Goal: Information Seeking & Learning: Learn about a topic

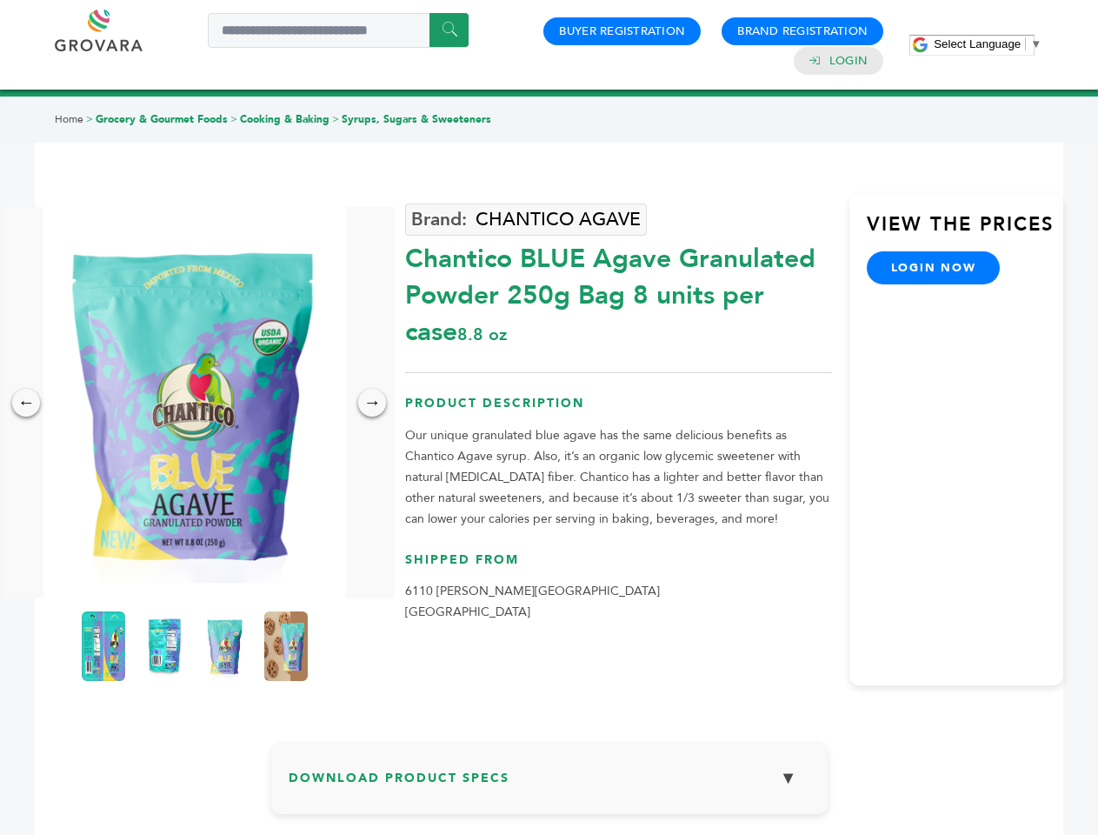
click at [988, 43] on span "Select Language" at bounding box center [977, 43] width 87 height 13
click at [195, 403] on img at bounding box center [194, 402] width 303 height 391
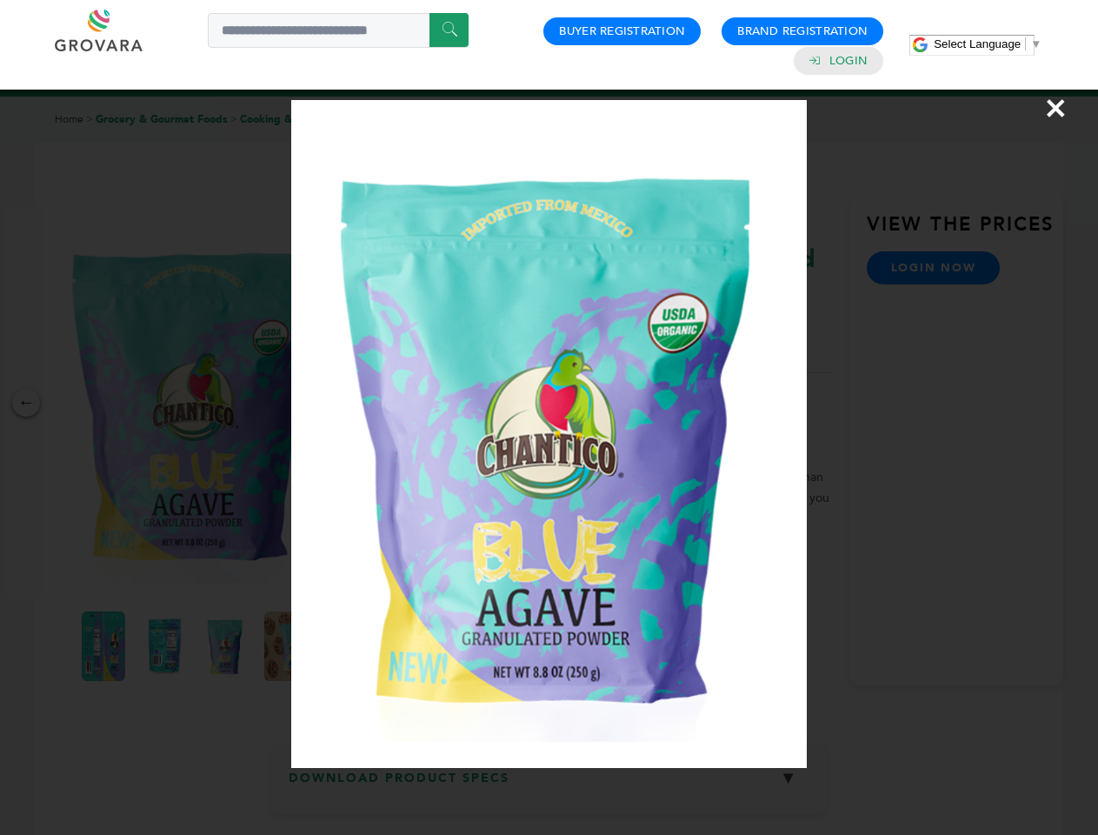
click at [26, 403] on div "×" at bounding box center [549, 417] width 1098 height 835
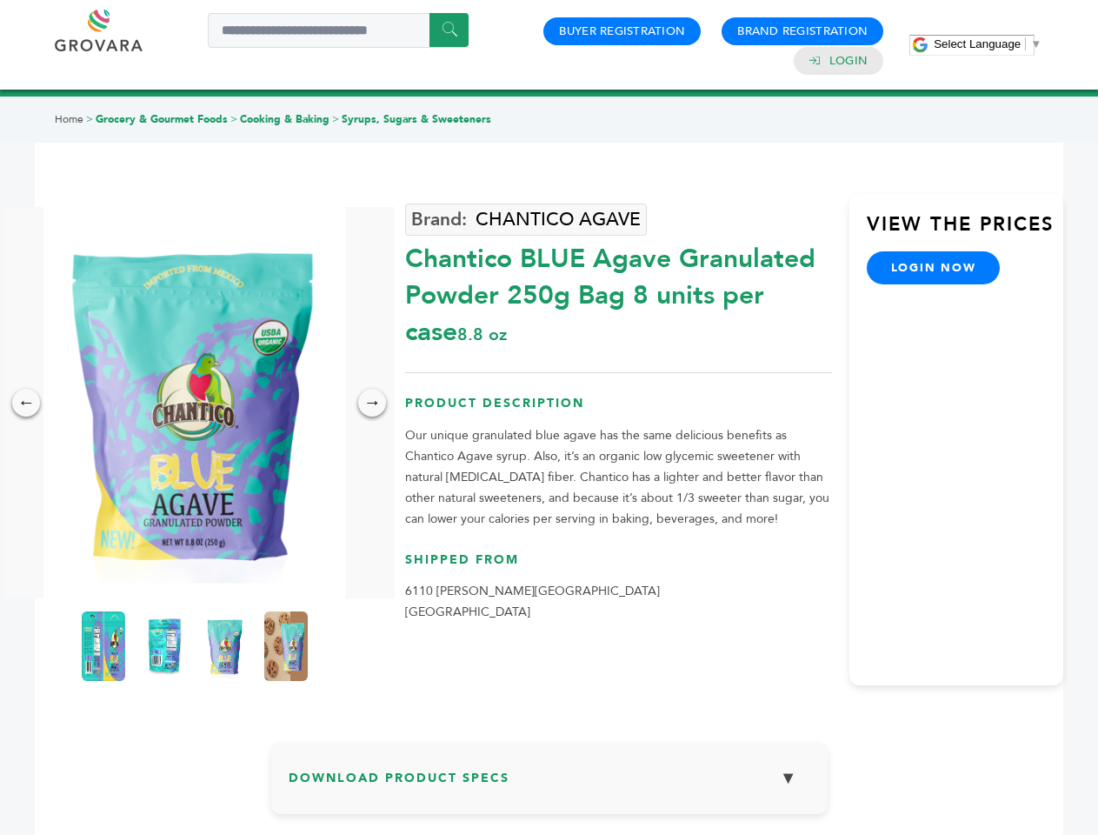
click at [372, 403] on div "→" at bounding box center [372, 403] width 28 height 28
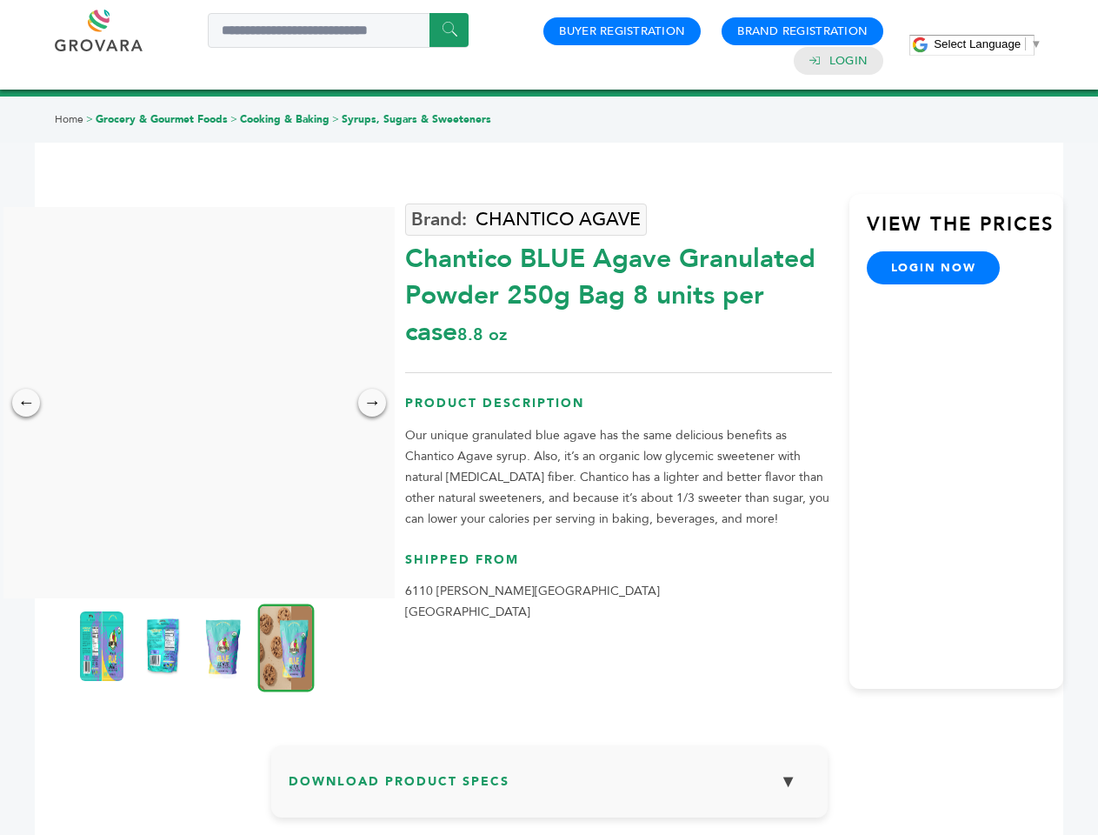
click at [103, 646] on img at bounding box center [101, 646] width 43 height 70
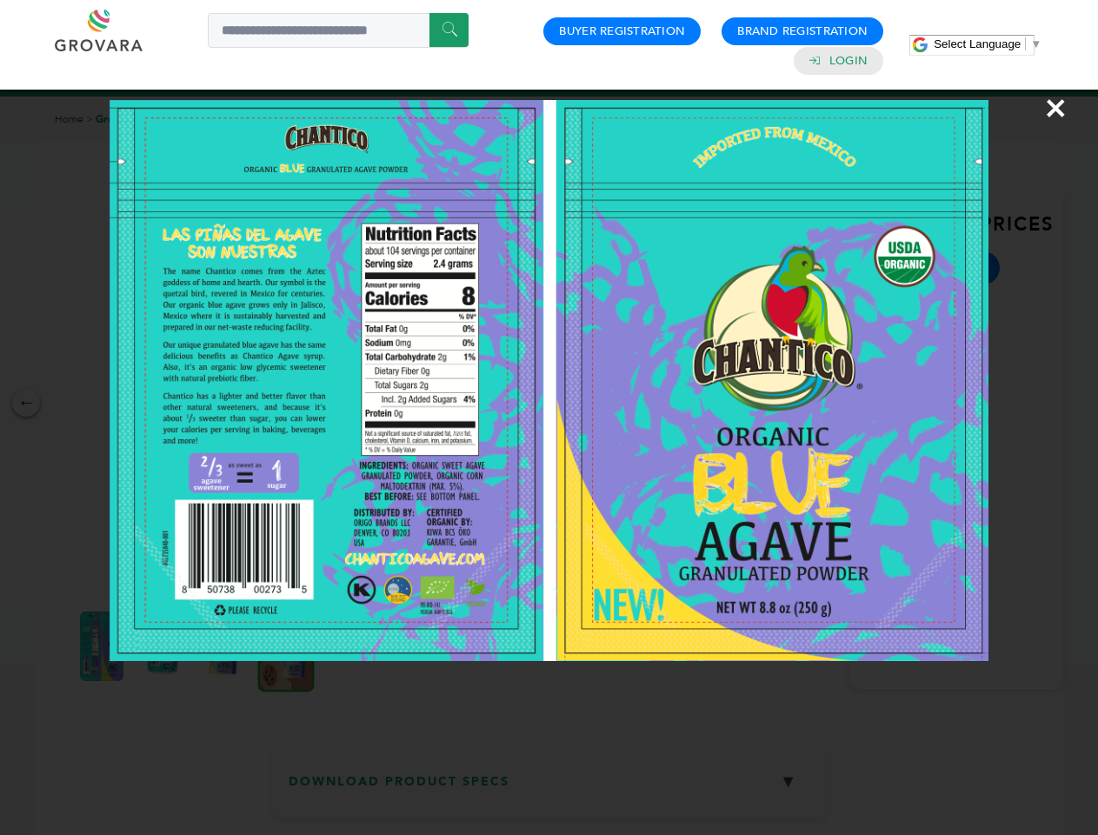
click at [164, 646] on div "×" at bounding box center [549, 417] width 1098 height 835
click at [225, 646] on img at bounding box center [223, 646] width 43 height 70
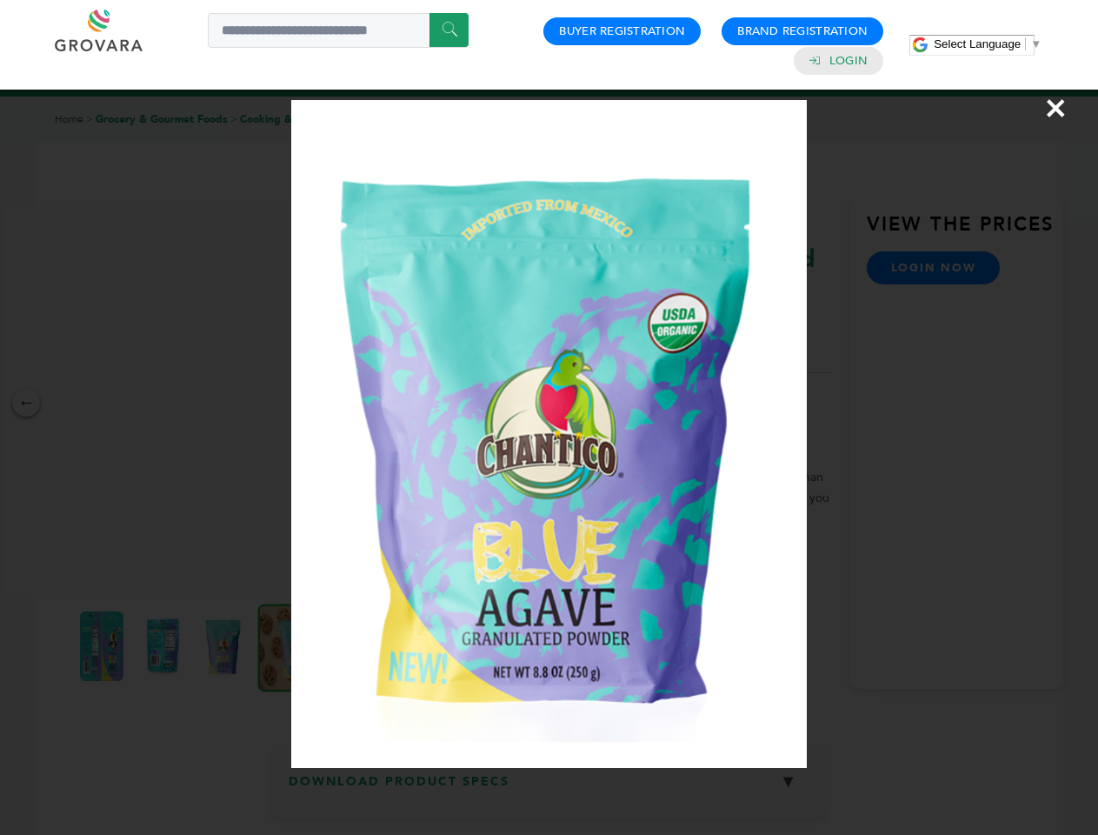
click at [286, 646] on div "×" at bounding box center [549, 417] width 1098 height 835
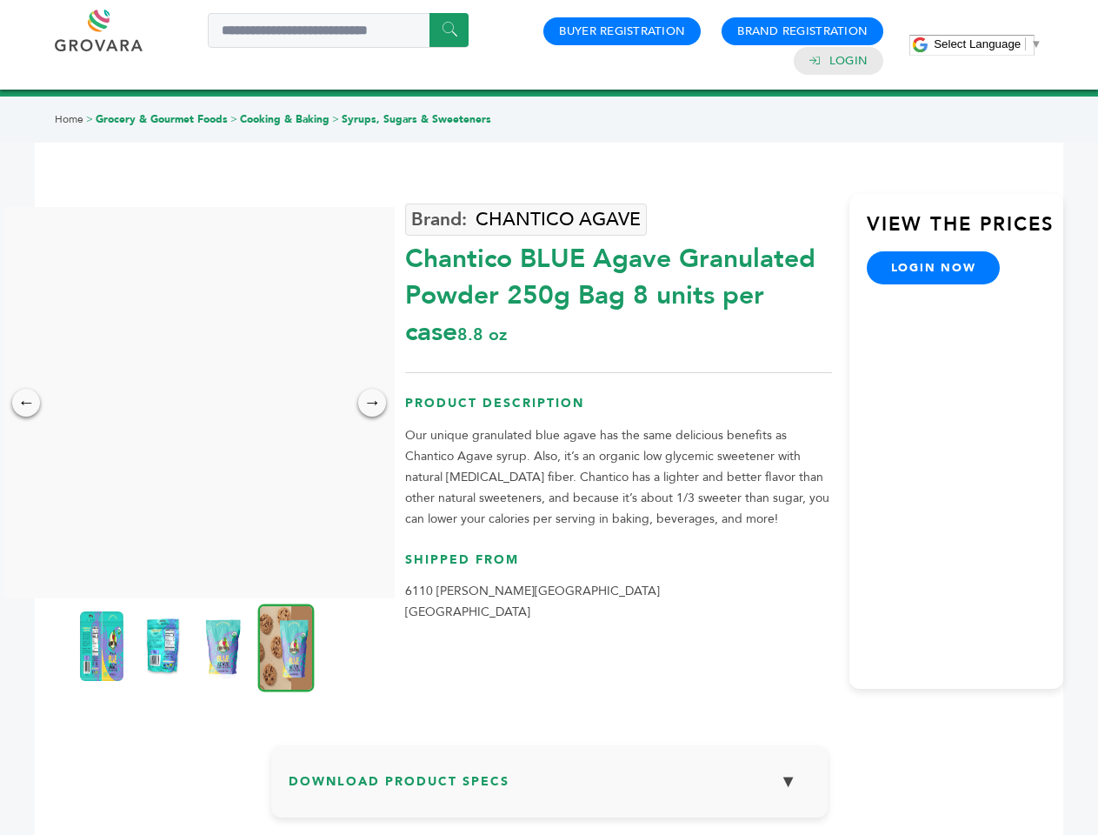
click at [550, 784] on h3 "Download Product Specs ▼" at bounding box center [550, 788] width 522 height 50
